Goal: Task Accomplishment & Management: Manage account settings

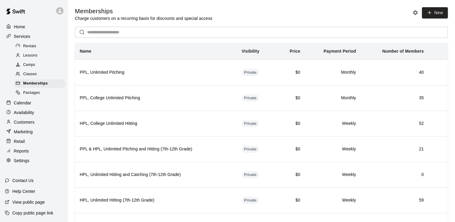
click at [22, 107] on div "Calendar" at bounding box center [34, 102] width 58 height 9
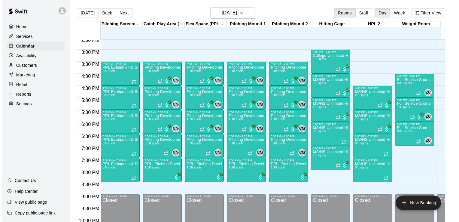
scroll to position [349, 0]
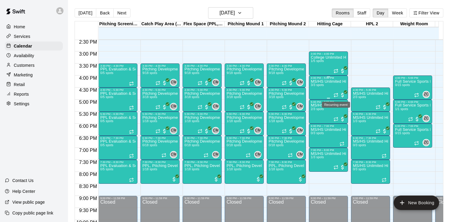
click at [334, 95] on icon "Recurring event" at bounding box center [335, 95] width 5 height 5
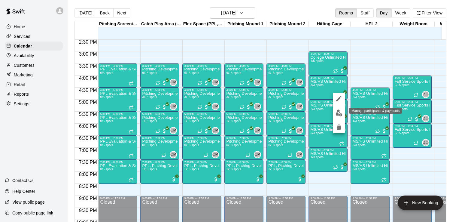
click at [337, 116] on img "edit" at bounding box center [339, 112] width 7 height 7
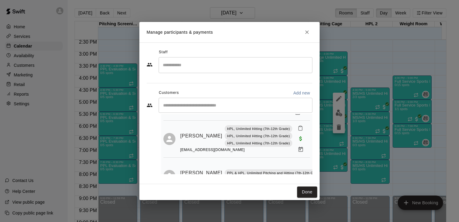
scroll to position [63, 0]
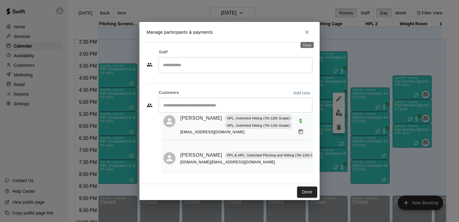
click at [307, 34] on icon "Close" at bounding box center [307, 32] width 6 height 6
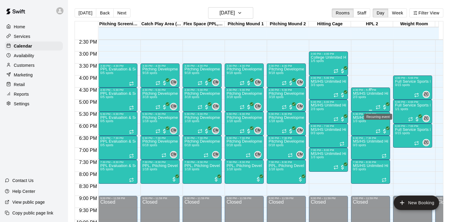
click at [375, 105] on icon "Recurring event" at bounding box center [377, 107] width 5 height 5
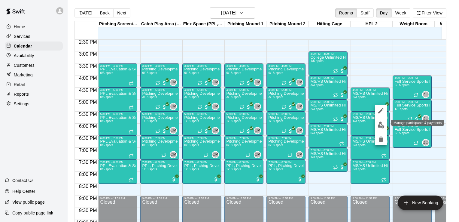
click at [381, 124] on img "edit" at bounding box center [381, 124] width 7 height 7
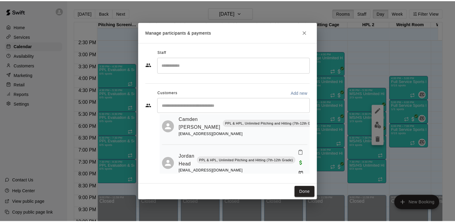
scroll to position [35, 0]
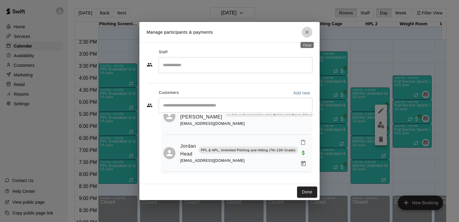
click at [307, 34] on icon "Close" at bounding box center [307, 32] width 6 height 6
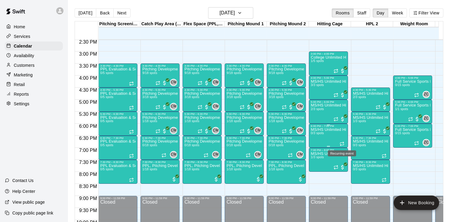
click at [341, 145] on icon "Recurring event" at bounding box center [341, 143] width 5 height 5
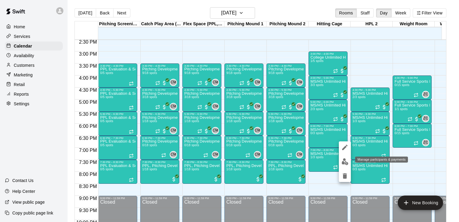
click at [347, 165] on img "edit" at bounding box center [345, 161] width 7 height 7
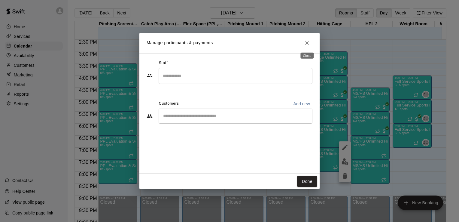
click at [307, 43] on icon "Close" at bounding box center [307, 43] width 4 height 4
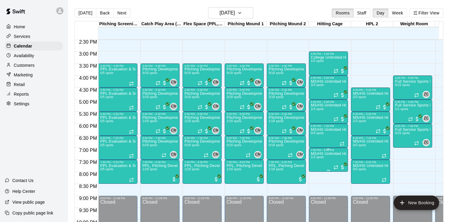
click at [338, 166] on div at bounding box center [339, 167] width 12 height 6
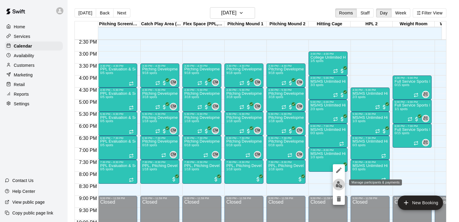
click at [338, 182] on img "edit" at bounding box center [339, 184] width 7 height 7
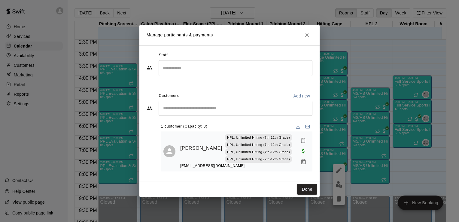
click at [310, 33] on icon "Close" at bounding box center [307, 35] width 6 height 6
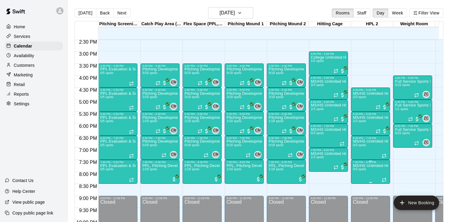
click at [383, 179] on icon "Recurring event" at bounding box center [383, 179] width 5 height 5
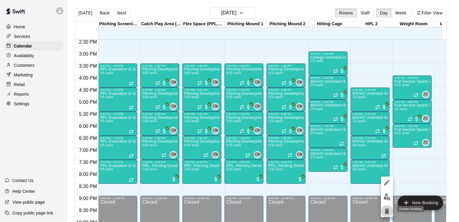
click at [388, 209] on icon "delete" at bounding box center [387, 210] width 4 height 5
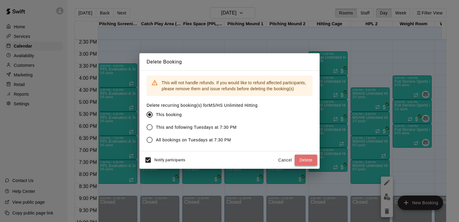
click at [304, 159] on button "Delete" at bounding box center [306, 159] width 23 height 11
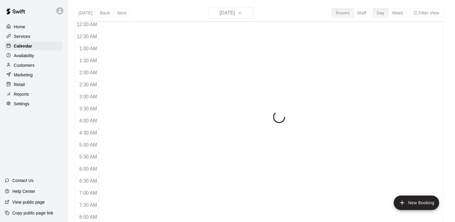
scroll to position [246, 0]
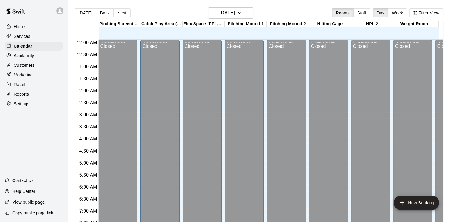
scroll to position [250, 0]
